Goal: Task Accomplishment & Management: Manage account settings

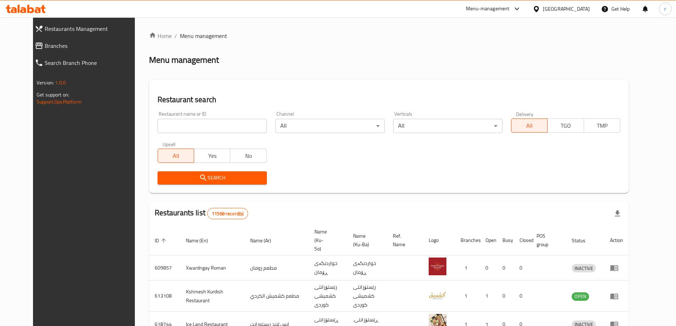
click at [175, 121] on input "search" at bounding box center [212, 126] width 109 height 14
paste input "[PERSON_NAME], AlBayaa"
click at [163, 174] on span "Search" at bounding box center [212, 178] width 98 height 9
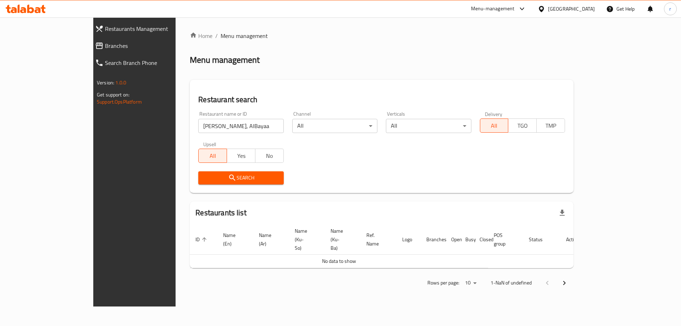
drag, startPoint x: 208, startPoint y: 126, endPoint x: 208, endPoint y: 121, distance: 4.3
click at [208, 126] on input "[PERSON_NAME], AlBayaa" at bounding box center [240, 126] width 85 height 14
type input "Al Mustafa Grill"
click button "Search" at bounding box center [240, 177] width 85 height 13
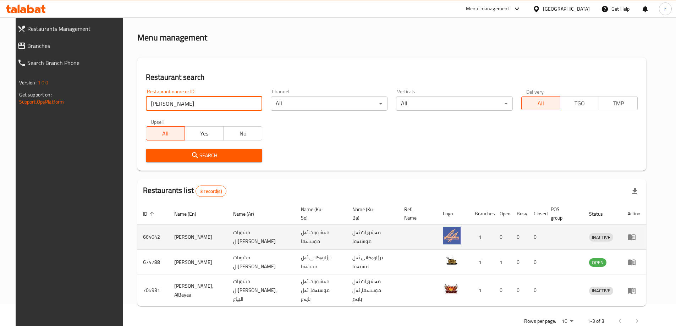
scroll to position [35, 0]
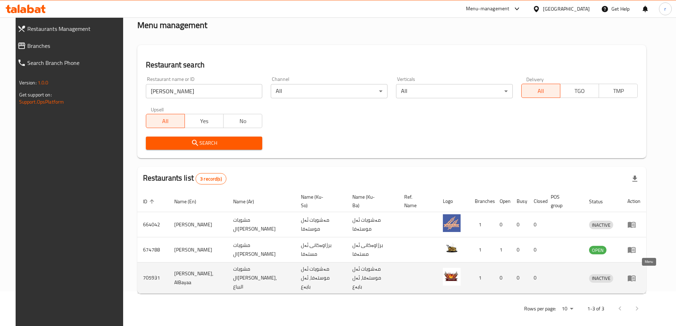
click at [636, 275] on icon "enhanced table" at bounding box center [632, 278] width 8 height 6
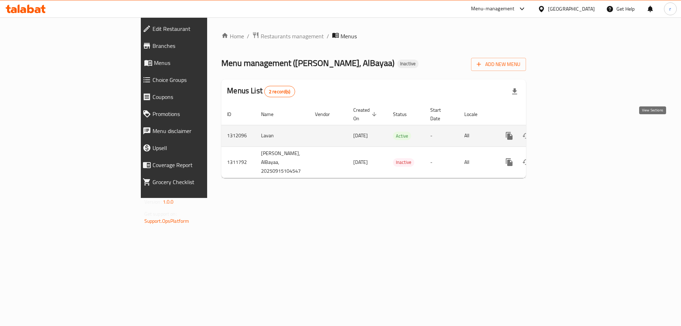
click at [564, 133] on icon "enhanced table" at bounding box center [561, 136] width 6 height 6
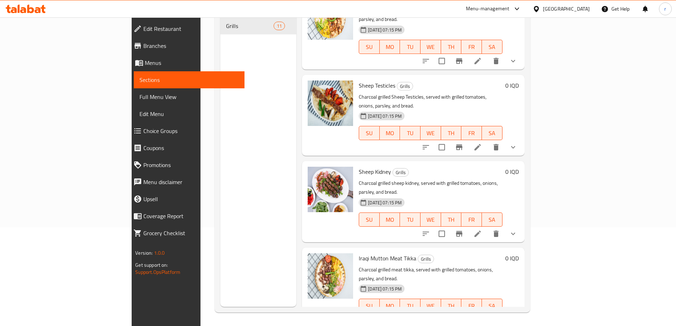
scroll to position [99, 0]
click at [38, 11] on icon at bounding box center [26, 9] width 40 height 9
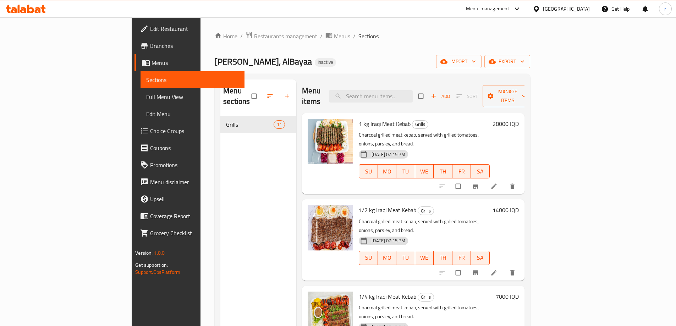
click at [150, 28] on span "Edit Restaurant" at bounding box center [194, 28] width 89 height 9
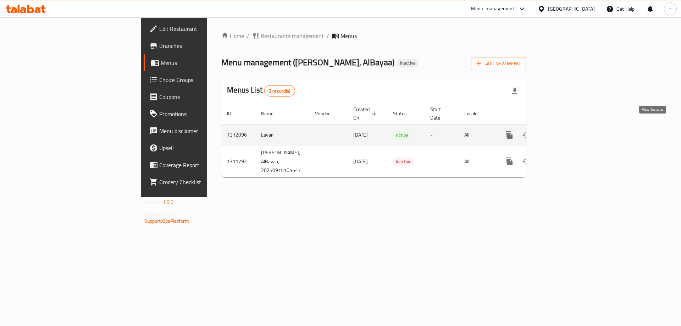
click at [569, 127] on link "enhanced table" at bounding box center [560, 135] width 17 height 17
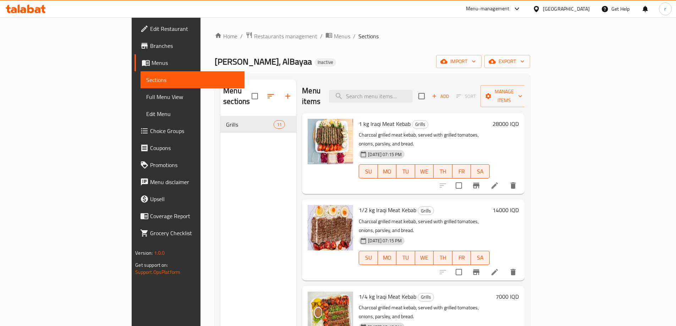
click at [146, 101] on span "Full Menu View" at bounding box center [192, 97] width 93 height 9
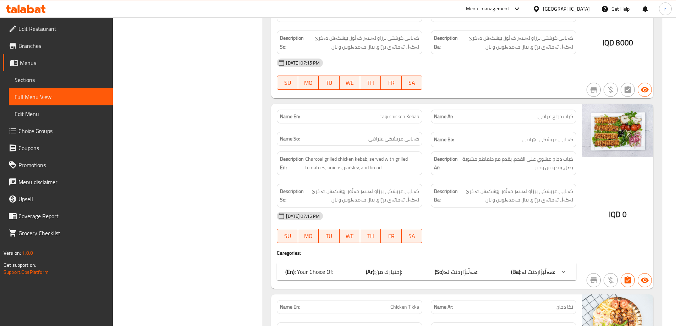
scroll to position [805, 0]
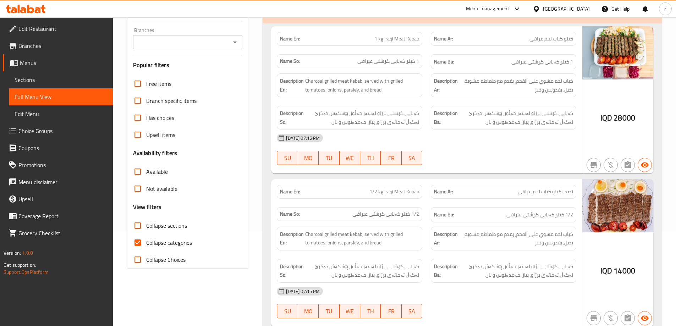
click at [156, 239] on span "Collapse categories" at bounding box center [169, 243] width 46 height 9
click at [146, 239] on input "Collapse categories" at bounding box center [137, 242] width 17 height 17
checkbox input "false"
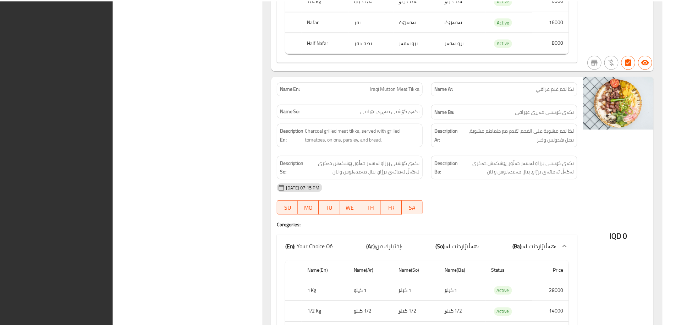
scroll to position [2255, 0]
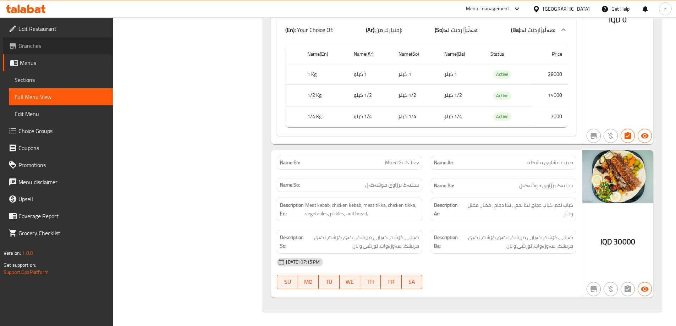
click at [78, 44] on span "Branches" at bounding box center [62, 46] width 89 height 9
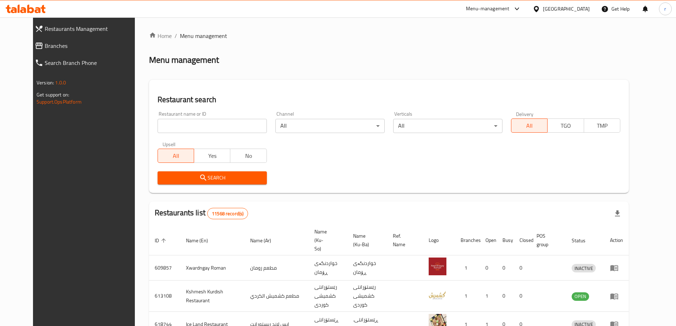
drag, startPoint x: 180, startPoint y: 129, endPoint x: 152, endPoint y: 140, distance: 29.8
click at [180, 129] on input "search" at bounding box center [212, 126] width 109 height 14
paste input "Asmak Abu Nawas, Al Binouk"
click at [163, 174] on span "Search" at bounding box center [212, 178] width 98 height 9
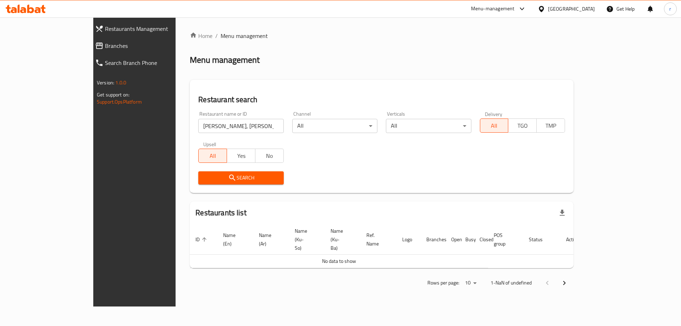
click at [210, 126] on input "Asmak Abu Nawas, Al Binouk" at bounding box center [240, 126] width 85 height 14
type input "Asmak Abu Nawa"
click button "Search" at bounding box center [240, 177] width 85 height 13
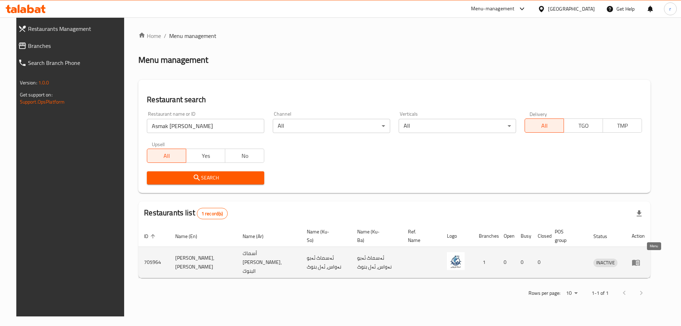
click at [641, 264] on icon "enhanced table" at bounding box center [636, 262] width 9 height 9
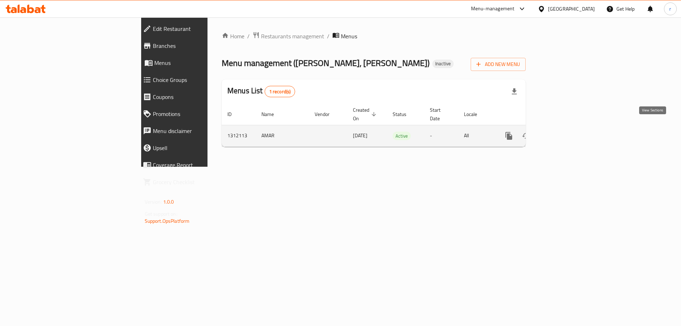
click at [569, 127] on link "enhanced table" at bounding box center [560, 135] width 17 height 17
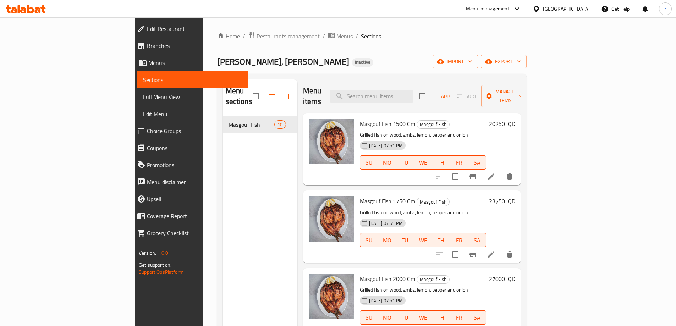
click at [143, 95] on span "Full Menu View" at bounding box center [192, 97] width 99 height 9
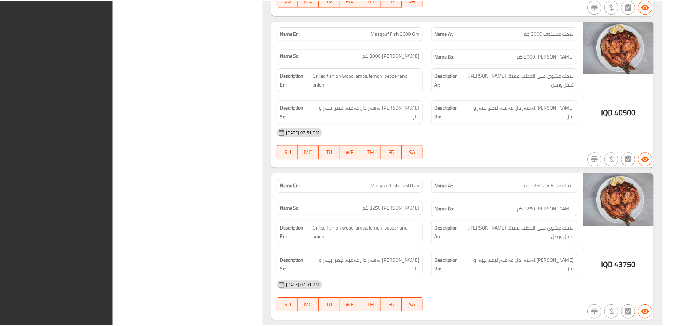
scroll to position [1262, 0]
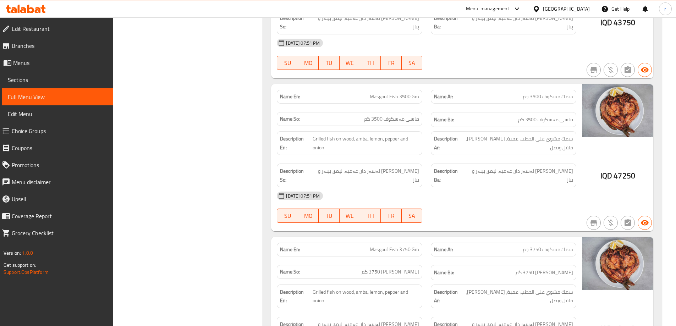
click at [60, 49] on span "Branches" at bounding box center [59, 46] width 95 height 9
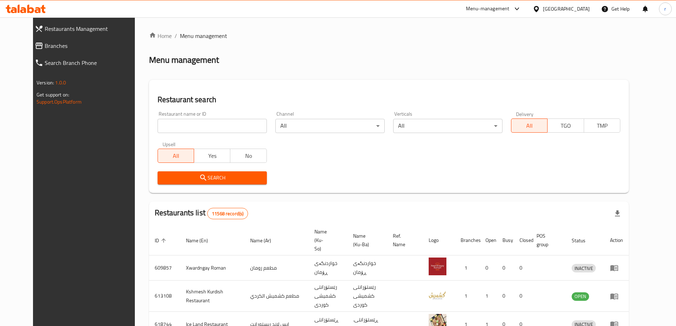
click at [211, 127] on input "search" at bounding box center [212, 126] width 109 height 14
paste input "Captain [PERSON_NAME] Food"
type input "Captain [PERSON_NAME] Food"
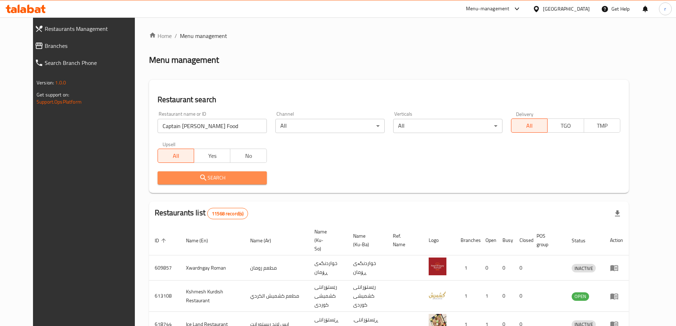
click at [163, 179] on span "Search" at bounding box center [212, 178] width 98 height 9
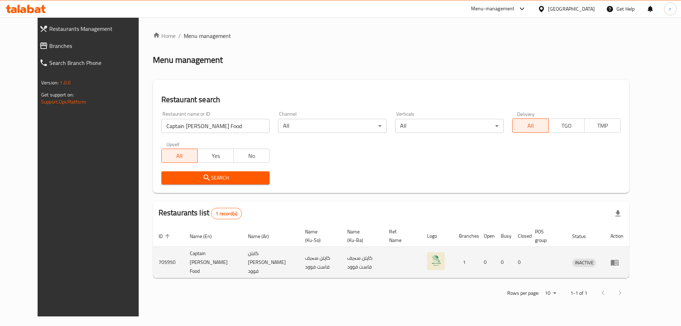
click at [619, 262] on icon "enhanced table" at bounding box center [615, 263] width 8 height 6
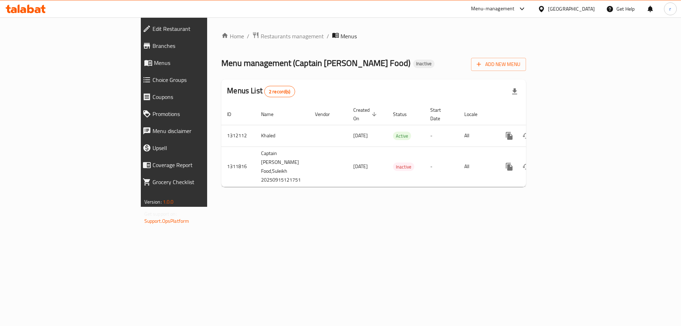
click at [35, 9] on icon at bounding box center [26, 9] width 40 height 9
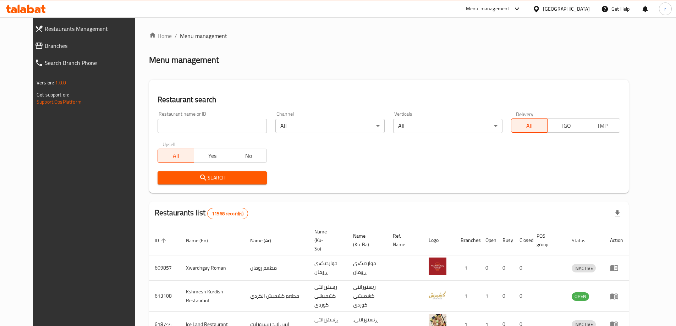
click at [168, 118] on div "Restaurant name or ID Restaurant name or ID" at bounding box center [212, 122] width 109 height 22
click at [160, 133] on div "Restaurant name or ID Restaurant name or ID" at bounding box center [212, 122] width 118 height 30
drag, startPoint x: 160, startPoint y: 128, endPoint x: 158, endPoint y: 139, distance: 11.6
click at [160, 128] on input "search" at bounding box center [212, 126] width 109 height 14
paste input "Kumpir Baghdad"
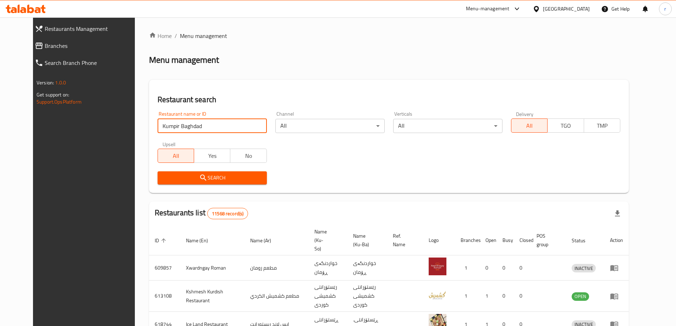
type input "Kumpir Baghdad"
click at [163, 180] on span "Search" at bounding box center [212, 178] width 98 height 9
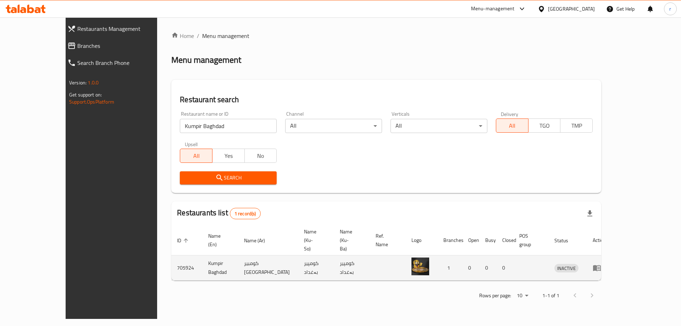
click at [602, 264] on icon "enhanced table" at bounding box center [597, 268] width 9 height 9
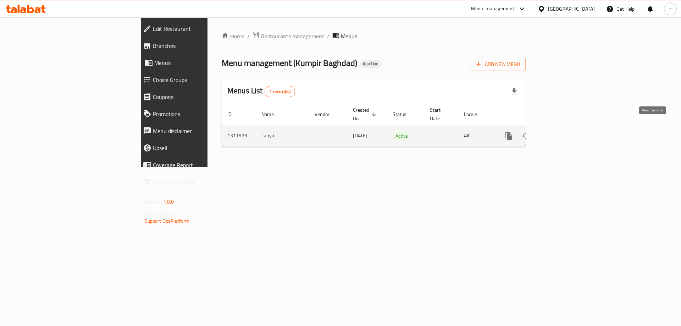
click at [565, 132] on icon "enhanced table" at bounding box center [560, 136] width 9 height 9
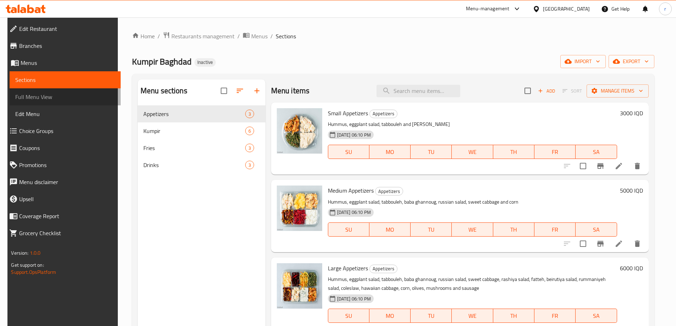
click at [80, 102] on link "Full Menu View" at bounding box center [65, 96] width 111 height 17
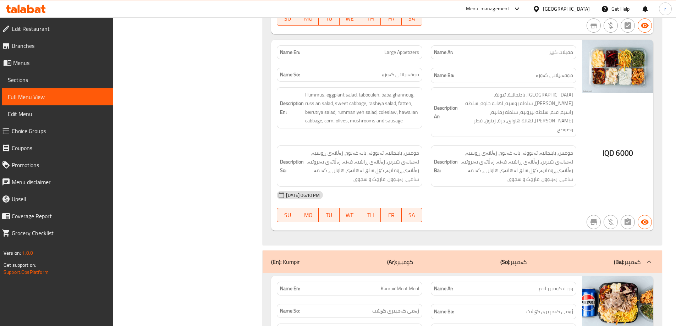
scroll to position [189, 0]
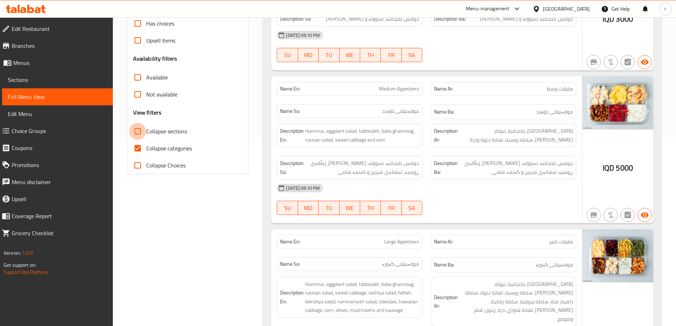
click at [139, 129] on input "Collapse sections" at bounding box center [137, 131] width 17 height 17
checkbox input "true"
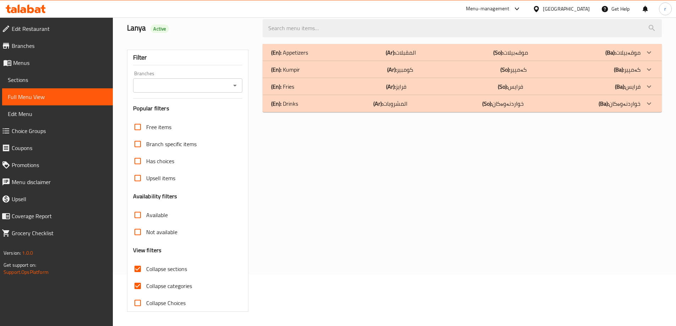
scroll to position [51, 0]
click at [141, 287] on input "Collapse categories" at bounding box center [137, 286] width 17 height 17
checkbox input "false"
click at [319, 101] on div "(En): Drinks (Ar): المشروبات (So): خواردنەوەکان (Ba): خواردنەوەکان" at bounding box center [455, 103] width 369 height 9
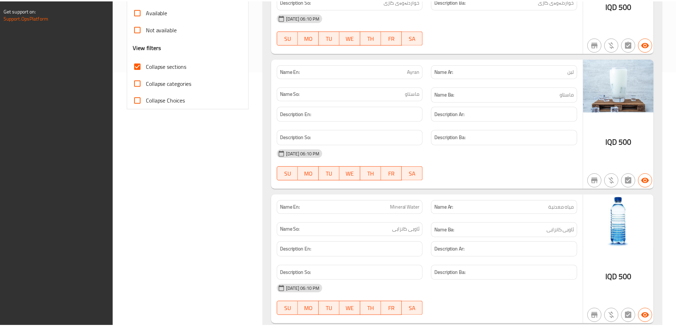
scroll to position [281, 0]
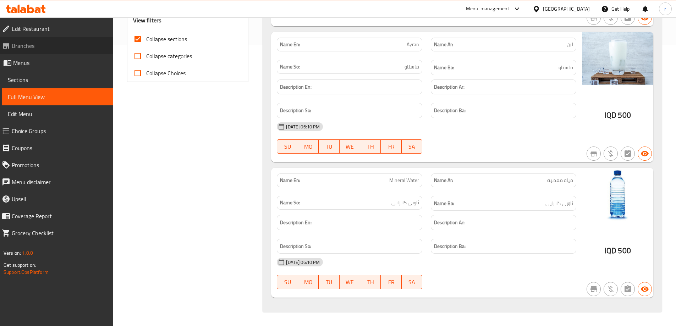
click at [55, 46] on span "Branches" at bounding box center [59, 46] width 95 height 9
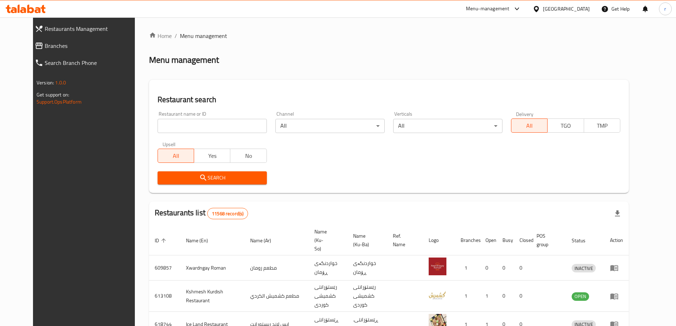
click at [210, 124] on input "search" at bounding box center [212, 126] width 109 height 14
paste input "Captain [PERSON_NAME] Food"
type input "Captain [PERSON_NAME] Food"
click at [203, 176] on span "Search" at bounding box center [212, 178] width 98 height 9
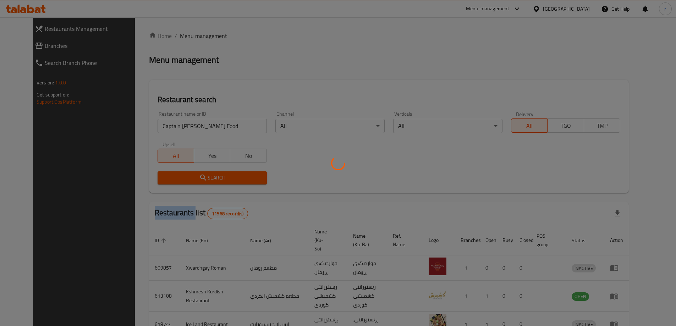
click at [203, 176] on div at bounding box center [338, 163] width 676 height 326
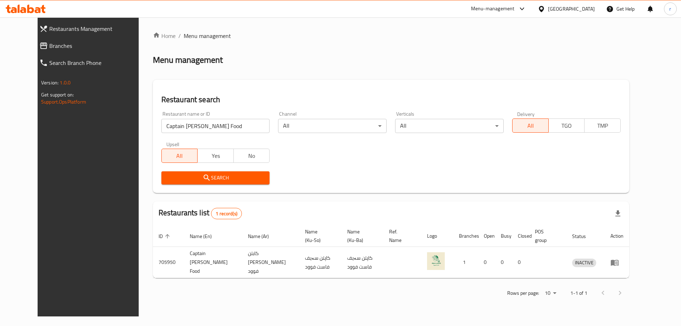
click at [392, 187] on div "Search" at bounding box center [391, 178] width 468 height 22
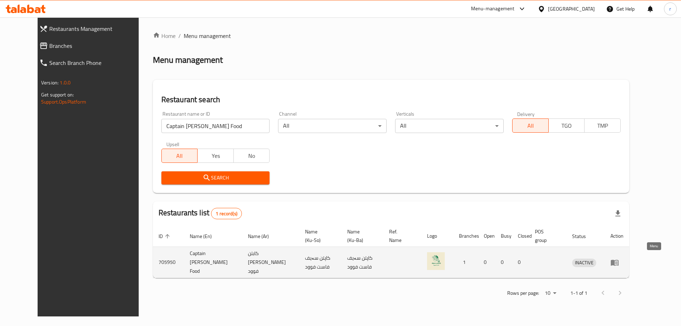
click at [619, 263] on icon "enhanced table" at bounding box center [615, 262] width 9 height 9
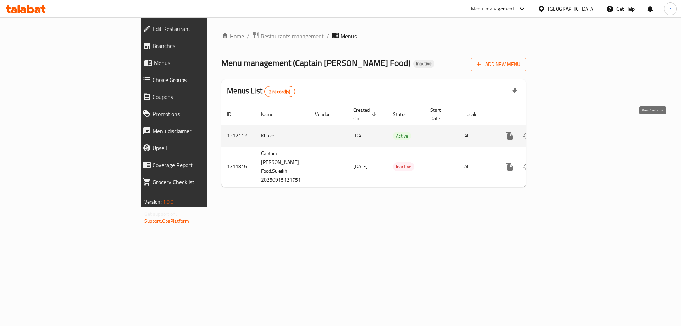
click at [565, 132] on icon "enhanced table" at bounding box center [561, 136] width 9 height 9
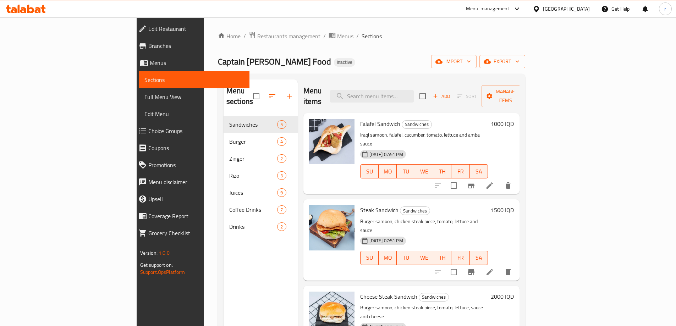
click at [144, 94] on span "Full Menu View" at bounding box center [193, 97] width 99 height 9
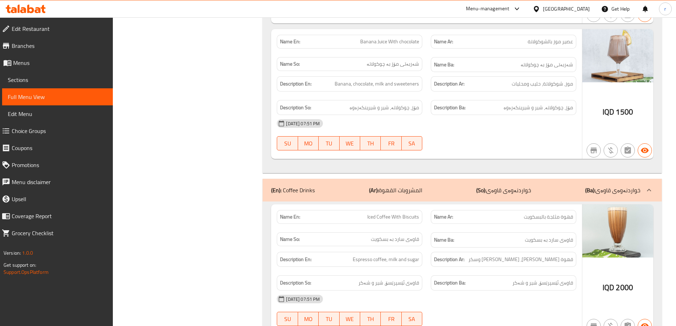
scroll to position [3502, 0]
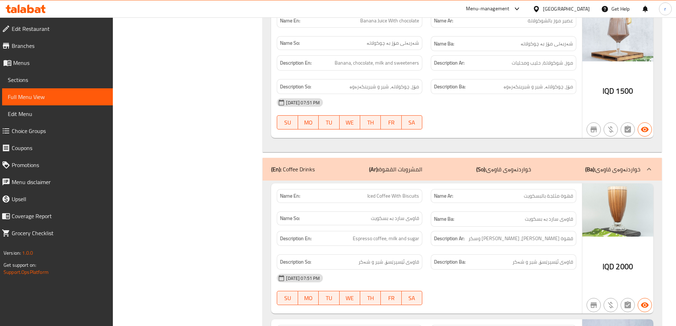
drag, startPoint x: 298, startPoint y: 140, endPoint x: 282, endPoint y: 148, distance: 17.9
click at [299, 165] on p "(En): Coffee Drinks" at bounding box center [293, 169] width 44 height 9
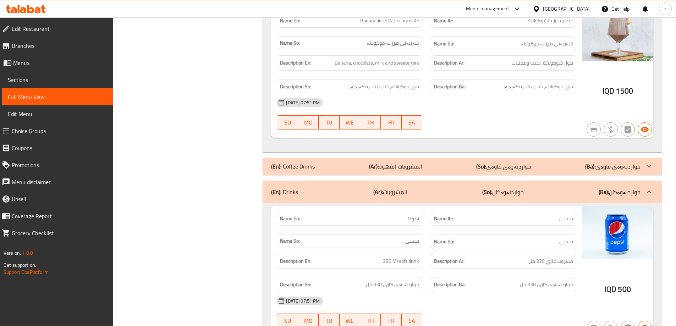
click at [270, 158] on div "(En): Coffee Drinks (Ar): المشروبات القهوة (So): خواردنەوەی قاوەی (Ba): خواردنە…" at bounding box center [462, 166] width 399 height 17
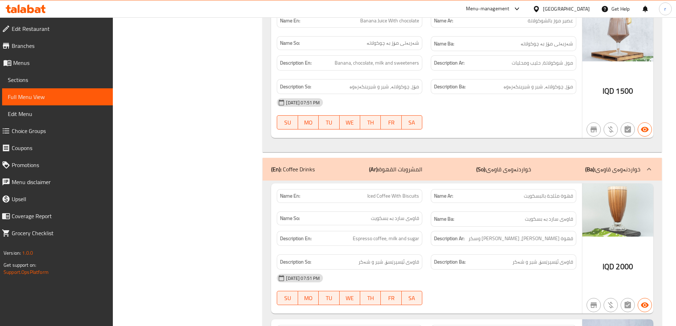
click at [278, 164] on b "(En):" at bounding box center [276, 169] width 10 height 11
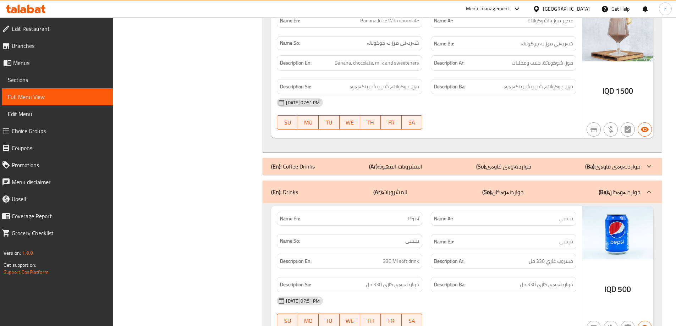
click at [279, 187] on b "(En):" at bounding box center [276, 192] width 10 height 11
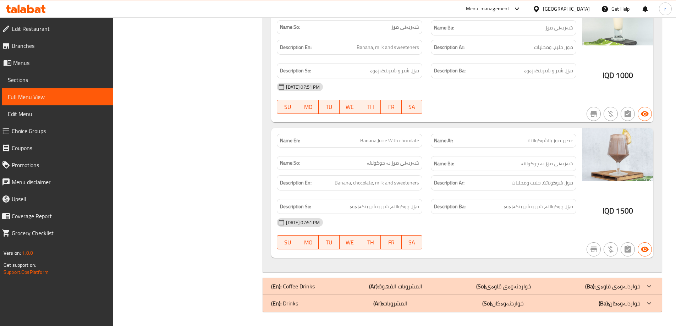
scroll to position [3356, 0]
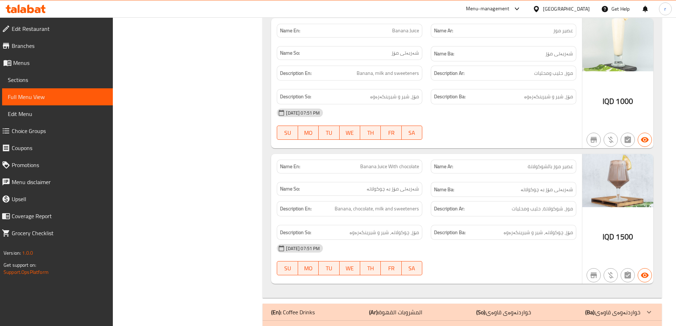
click at [289, 308] on p "(En): Coffee Drinks" at bounding box center [293, 312] width 44 height 9
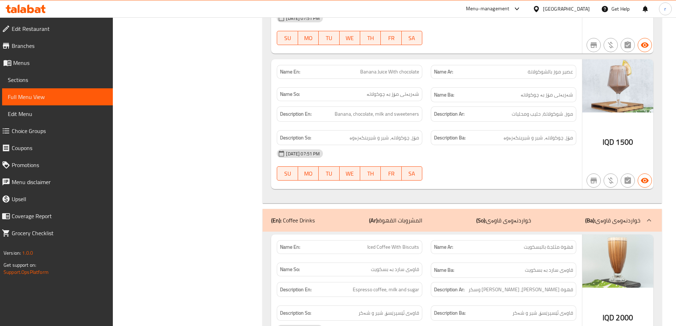
scroll to position [3392, 0]
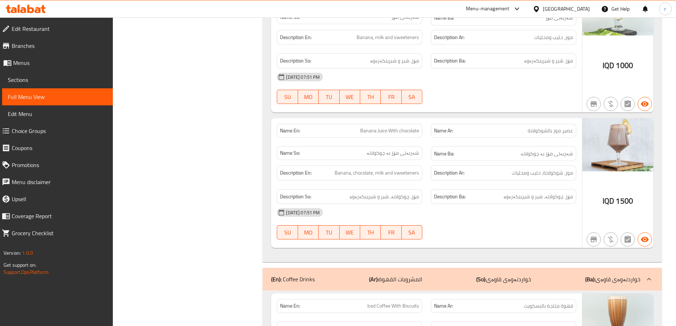
click at [274, 268] on div "(En): Coffee Drinks (Ar): المشروبات القهوة (So): خواردنەوەی قاوەی (Ba): خواردنە…" at bounding box center [462, 279] width 399 height 23
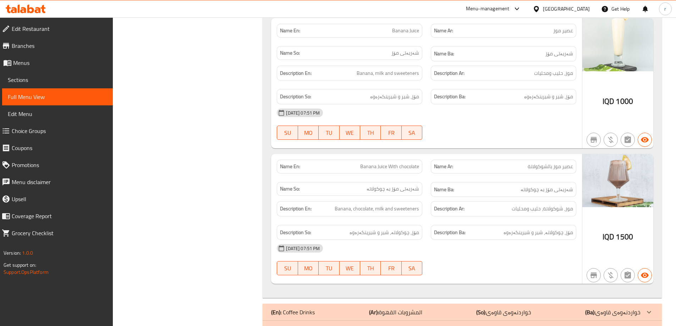
click at [294, 325] on p "(En): Drinks" at bounding box center [284, 329] width 27 height 9
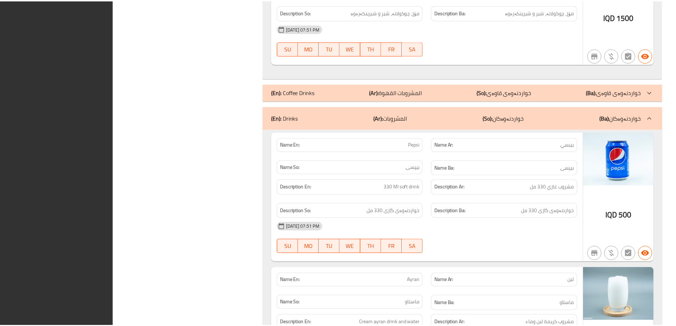
scroll to position [3650, 0]
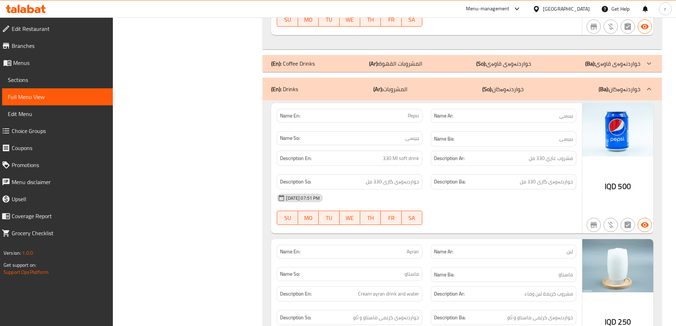
scroll to position [3603, 0]
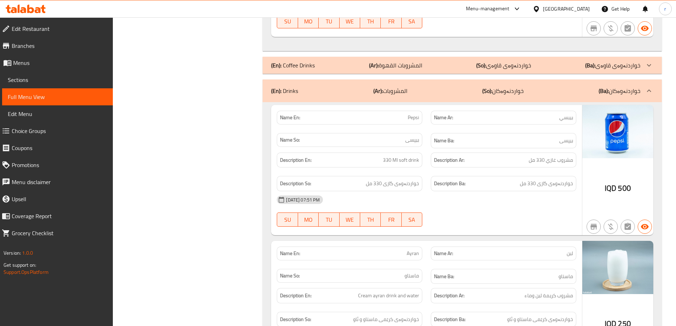
click at [307, 61] on p "(En): Coffee Drinks" at bounding box center [293, 65] width 44 height 9
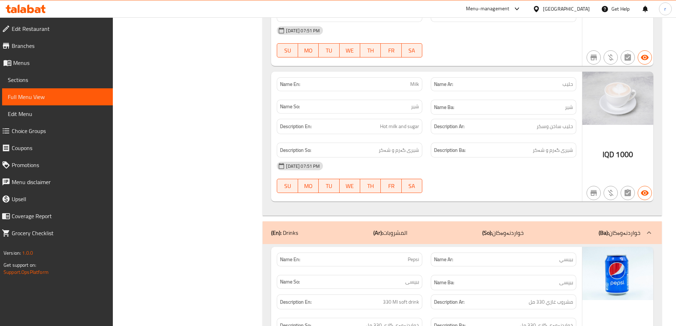
scroll to position [4455, 0]
click at [67, 78] on span "Sections" at bounding box center [57, 80] width 99 height 9
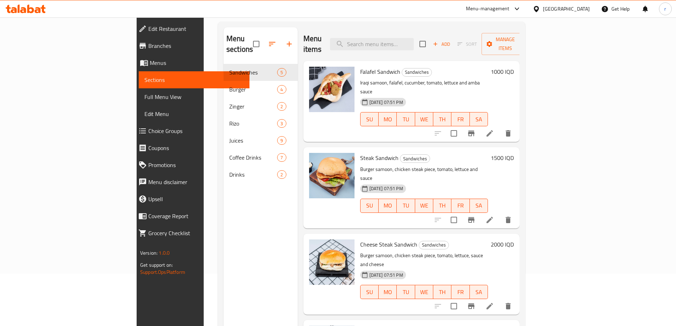
scroll to position [52, 0]
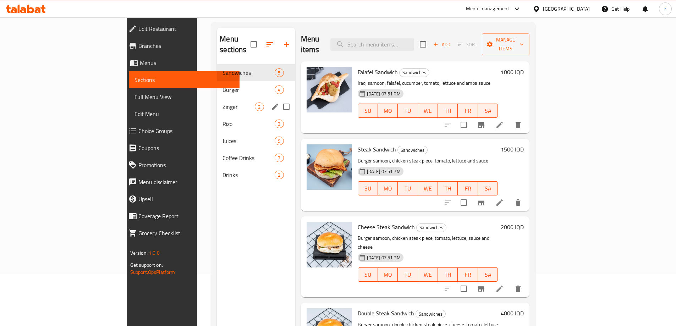
click at [217, 87] on div "Burger 4" at bounding box center [256, 89] width 78 height 17
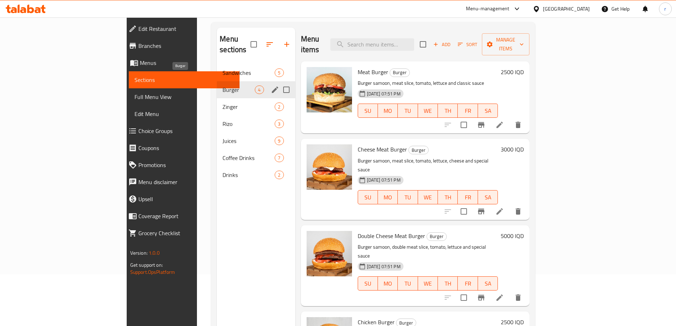
click at [223, 86] on span "Burger" at bounding box center [239, 90] width 32 height 9
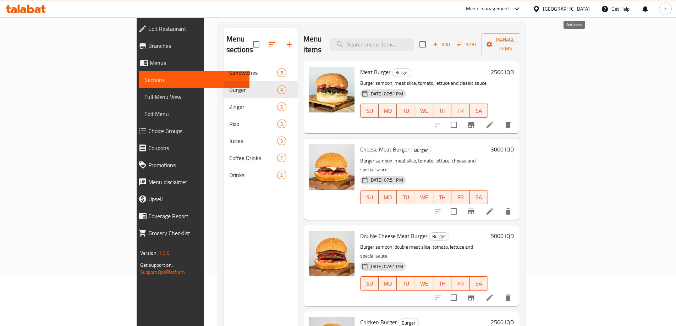
click at [479, 39] on button "Sort" at bounding box center [467, 44] width 23 height 11
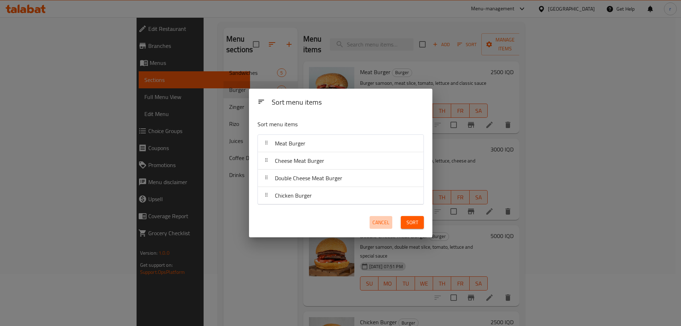
click at [378, 221] on span "Cancel" at bounding box center [381, 222] width 17 height 9
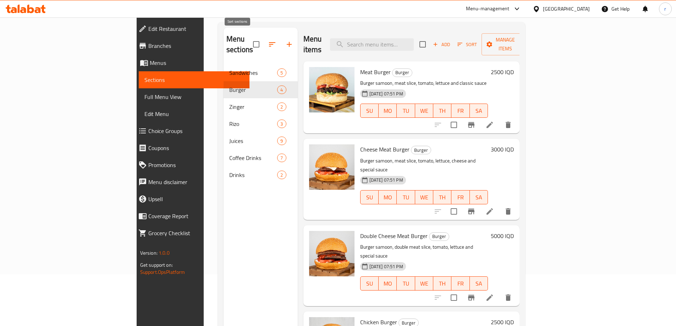
click at [268, 40] on icon "button" at bounding box center [272, 44] width 9 height 9
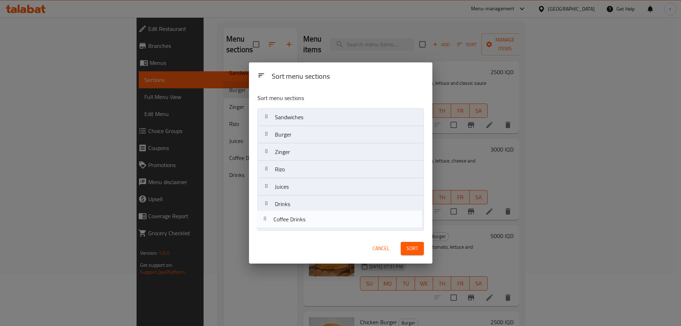
drag, startPoint x: 267, startPoint y: 210, endPoint x: 267, endPoint y: 229, distance: 18.8
click at [267, 229] on nav "Sandwiches Burger Zinger Rizo Juices Coffee Drinks Drinks" at bounding box center [341, 169] width 166 height 122
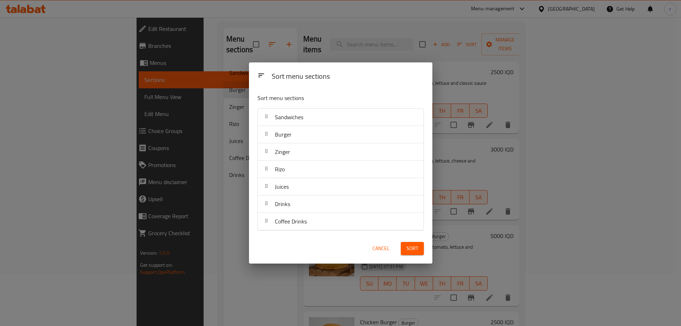
click at [410, 250] on span "Sort" at bounding box center [413, 248] width 12 height 9
